Goal: Task Accomplishment & Management: Manage account settings

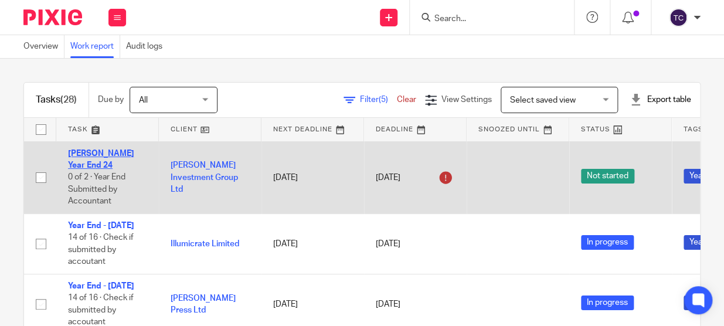
click at [134, 150] on link "[PERSON_NAME] Year End 24" at bounding box center [101, 159] width 66 height 20
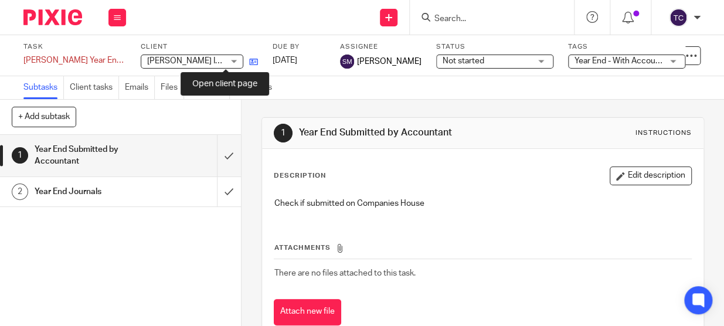
click at [249, 61] on icon at bounding box center [253, 61] width 9 height 9
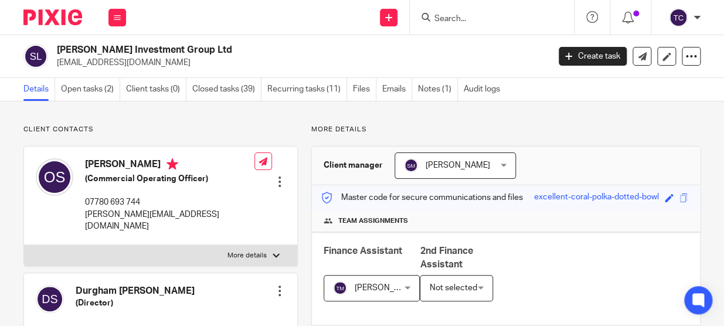
drag, startPoint x: 106, startPoint y: 90, endPoint x: 142, endPoint y: 140, distance: 61.7
click at [106, 90] on link "Open tasks (2)" at bounding box center [90, 89] width 59 height 23
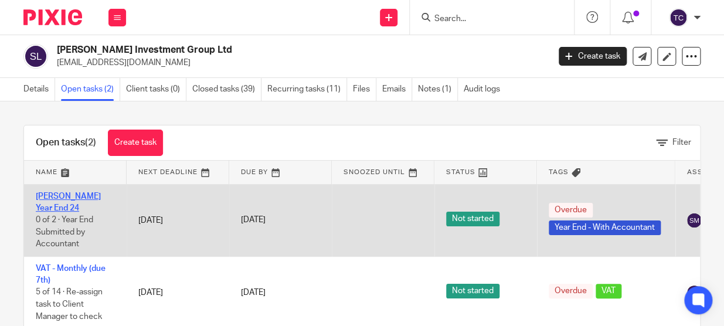
click at [59, 199] on link "Shamot Year End 24" at bounding box center [68, 202] width 65 height 20
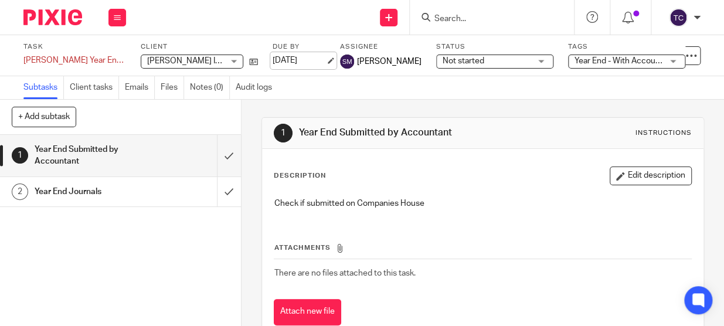
click at [277, 57] on link "1 Sep 2025" at bounding box center [299, 61] width 53 height 12
click at [249, 63] on icon at bounding box center [253, 61] width 9 height 9
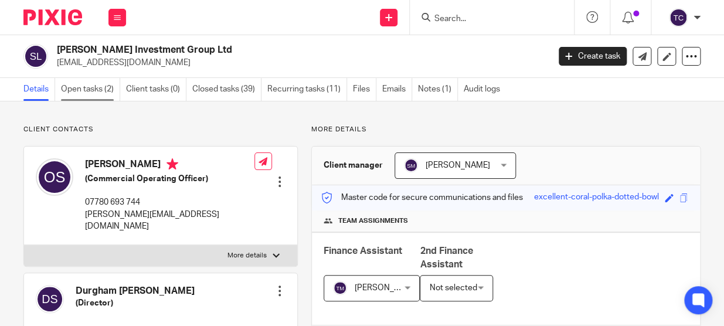
click at [96, 95] on link "Open tasks (2)" at bounding box center [90, 89] width 59 height 23
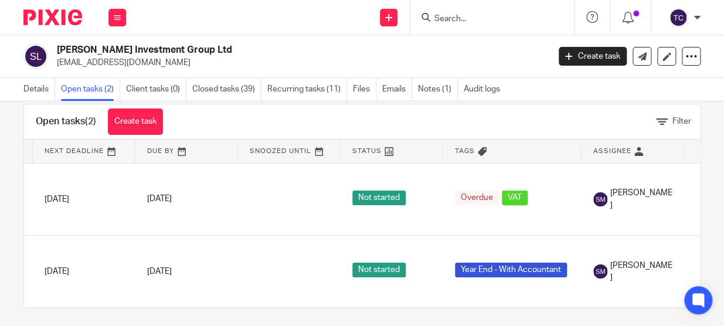
scroll to position [0, 197]
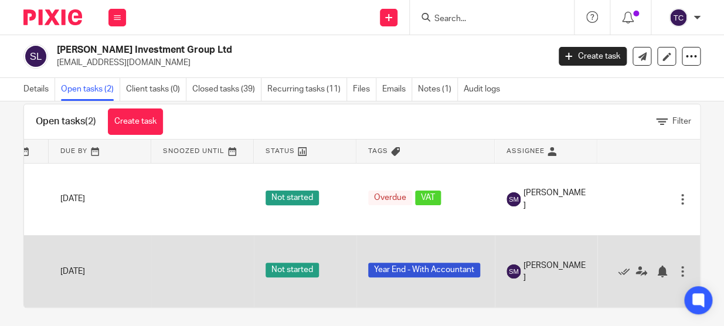
click at [676, 266] on div at bounding box center [682, 272] width 12 height 12
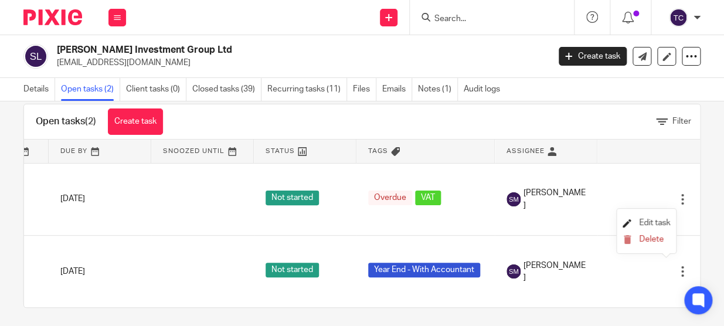
click at [655, 222] on span "Edit task" at bounding box center [654, 223] width 31 height 8
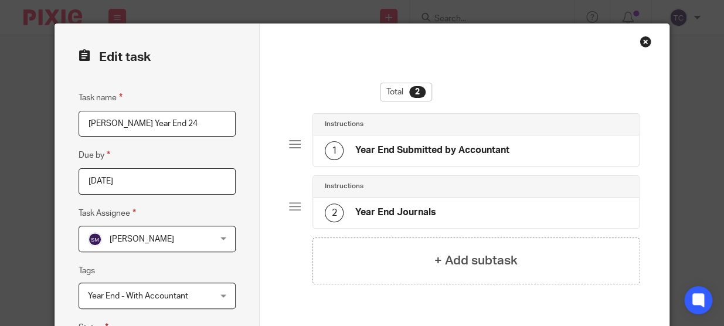
click at [149, 123] on input "[PERSON_NAME] Year End 24" at bounding box center [157, 124] width 157 height 26
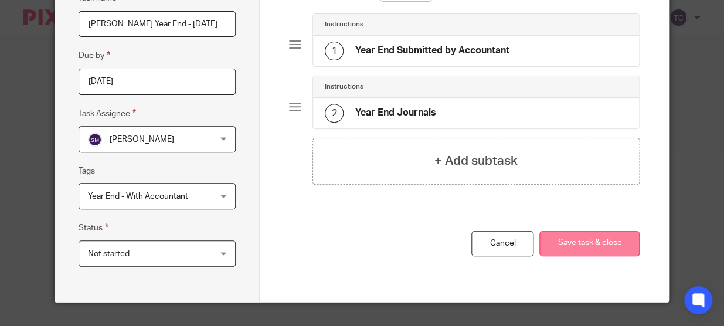
type input "[PERSON_NAME] Year End - [DATE]"
click at [553, 239] on button "Save task & close" at bounding box center [589, 243] width 100 height 25
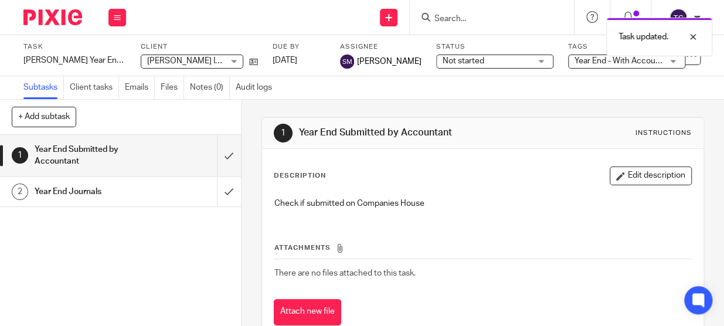
click at [492, 59] on span "Not started" at bounding box center [487, 61] width 88 height 12
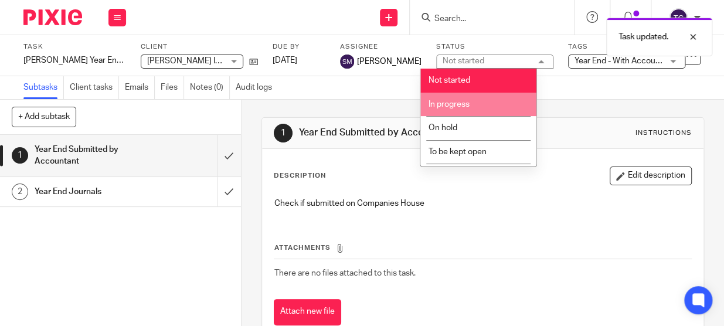
click at [478, 93] on li "In progress" at bounding box center [478, 105] width 116 height 24
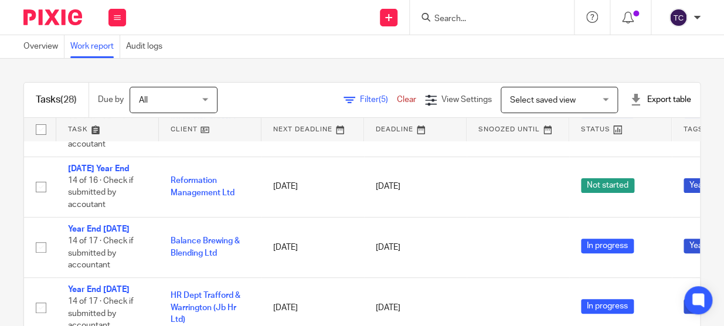
scroll to position [106, 0]
